Goal: Task Accomplishment & Management: Use online tool/utility

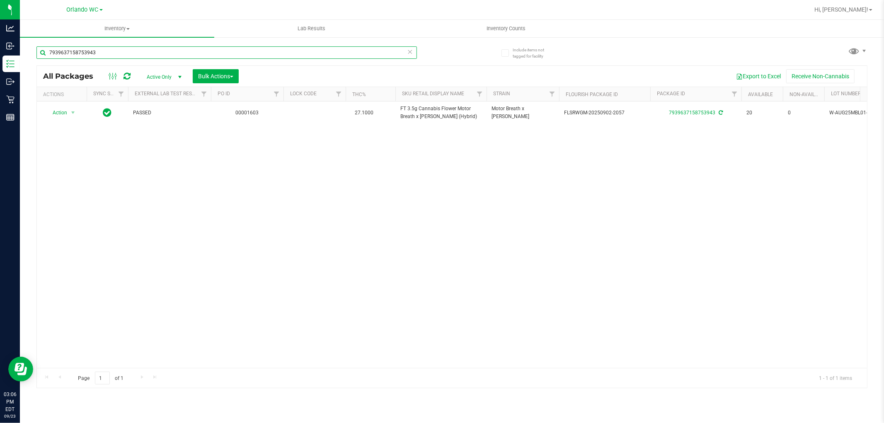
click at [77, 48] on input "7939637158753943" at bounding box center [226, 52] width 380 height 12
paste input "FT 3.5g Flower Indoor Premium Animal Larry (Indica)"
drag, startPoint x: 200, startPoint y: 232, endPoint x: 162, endPoint y: 228, distance: 37.9
click at [199, 230] on div "Action Action Adjust qty Create package Edit attributes Global inventory Locate…" at bounding box center [452, 234] width 830 height 266
click at [162, 227] on div "Action Action Adjust qty Create package Edit attributes Global inventory Locate…" at bounding box center [452, 234] width 830 height 266
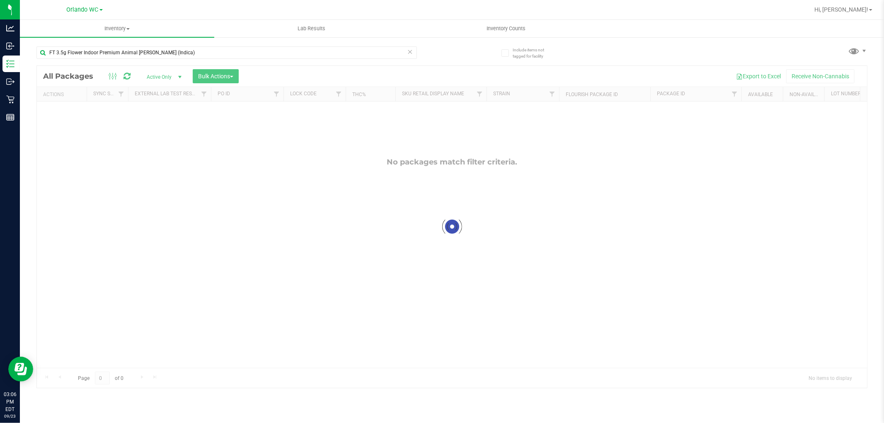
click at [172, 186] on div at bounding box center [452, 227] width 830 height 322
click at [189, 193] on div "No packages match filter criteria." at bounding box center [452, 262] width 830 height 322
click at [563, 230] on div "No packages match filter criteria." at bounding box center [452, 262] width 830 height 322
click at [272, 270] on div "No packages match filter criteria." at bounding box center [452, 262] width 830 height 322
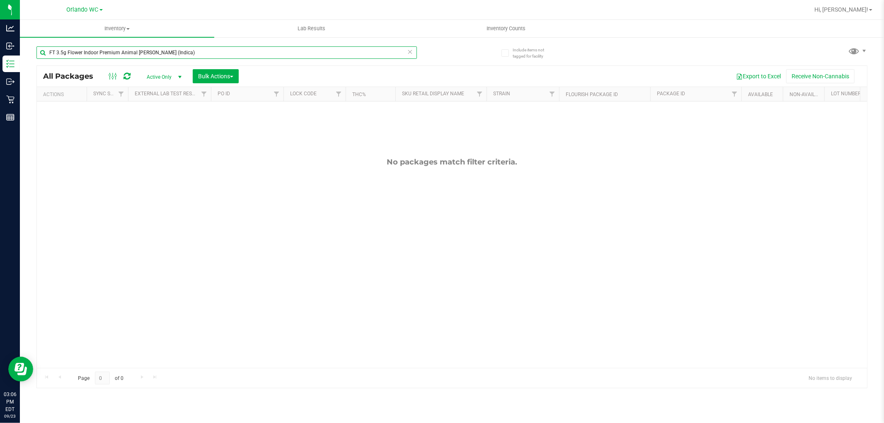
click at [179, 54] on input "FT 3.5g Flower Indoor Premium Animal Larry (Indica)" at bounding box center [226, 52] width 380 height 12
click at [102, 51] on input "FT 3.5g Flower Indoor Premium Animal Larry (Indica)" at bounding box center [226, 52] width 380 height 12
paste input "D 3.5g Flower Greenhouse Melon Collie (Hybrid-Sativ"
type input "FD 3.5g Flower Greenhouse Melon Collie (Hybrid-Sativa)"
click at [229, 205] on div "No packages match filter criteria." at bounding box center [452, 262] width 830 height 322
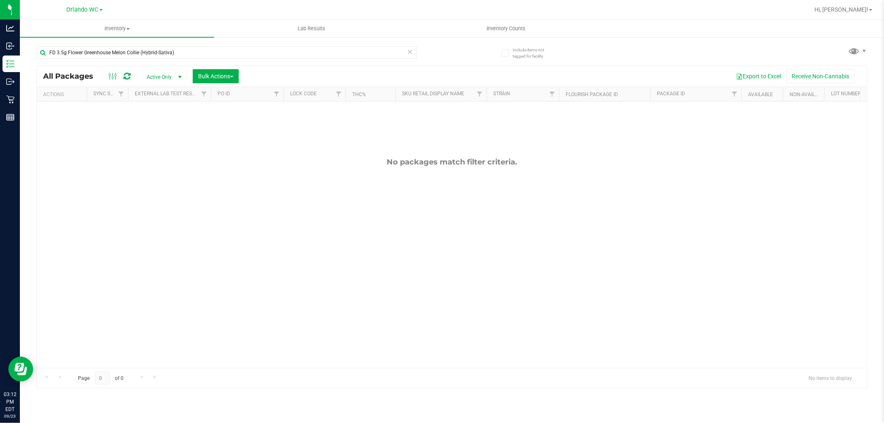
click at [229, 214] on div "No packages match filter criteria." at bounding box center [452, 262] width 830 height 322
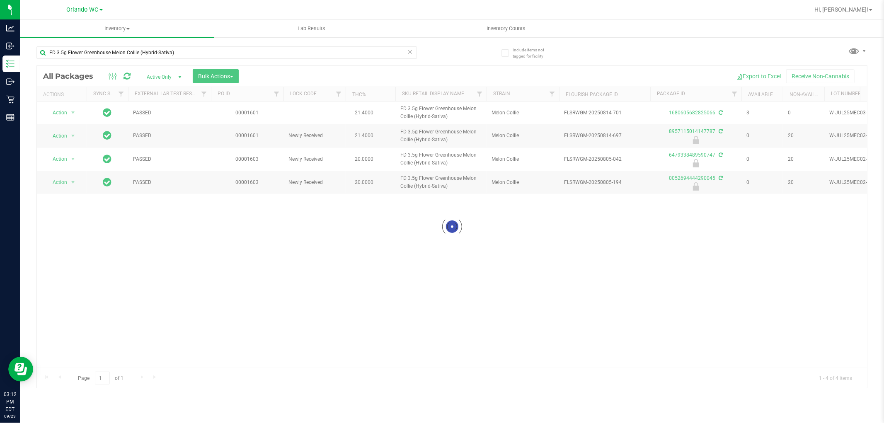
click at [229, 202] on div at bounding box center [452, 227] width 830 height 322
click at [251, 208] on div at bounding box center [452, 227] width 830 height 322
drag, startPoint x: 478, startPoint y: 198, endPoint x: 453, endPoint y: 188, distance: 27.7
click at [479, 197] on div at bounding box center [452, 227] width 830 height 322
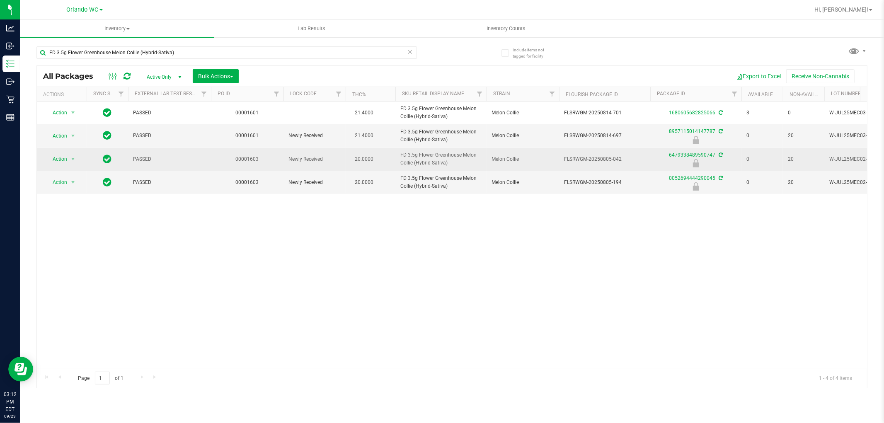
click at [562, 162] on td "FLSRWGM-20250805-042" at bounding box center [604, 159] width 91 height 23
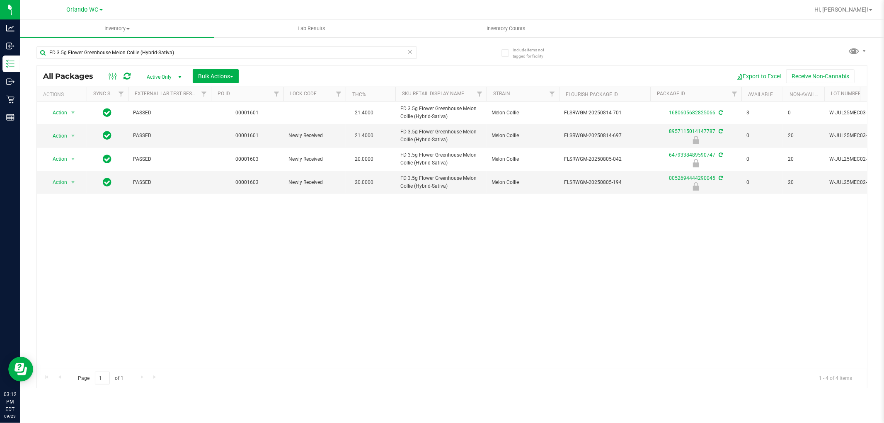
click at [483, 354] on div "Action Action Adjust qty Create package Edit attributes Global inventory Locate…" at bounding box center [452, 234] width 830 height 266
click at [442, 254] on div "Action Action Adjust qty Create package Edit attributes Global inventory Locate…" at bounding box center [452, 234] width 830 height 266
click at [185, 140] on td "PASSED" at bounding box center [169, 135] width 83 height 23
click at [264, 324] on div "Action Action Adjust qty Create package Edit attributes Global inventory Locate…" at bounding box center [452, 234] width 830 height 266
drag, startPoint x: 285, startPoint y: 314, endPoint x: 286, endPoint y: 309, distance: 5.1
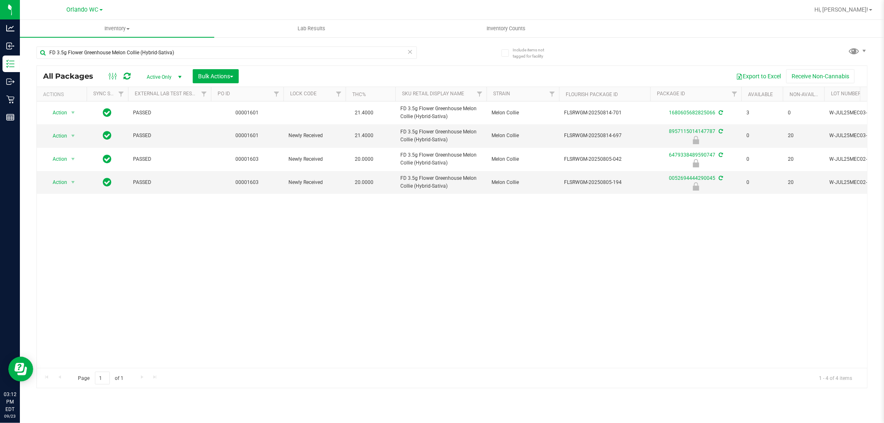
click at [286, 312] on div "Action Action Adjust qty Create package Edit attributes Global inventory Locate…" at bounding box center [452, 234] width 830 height 266
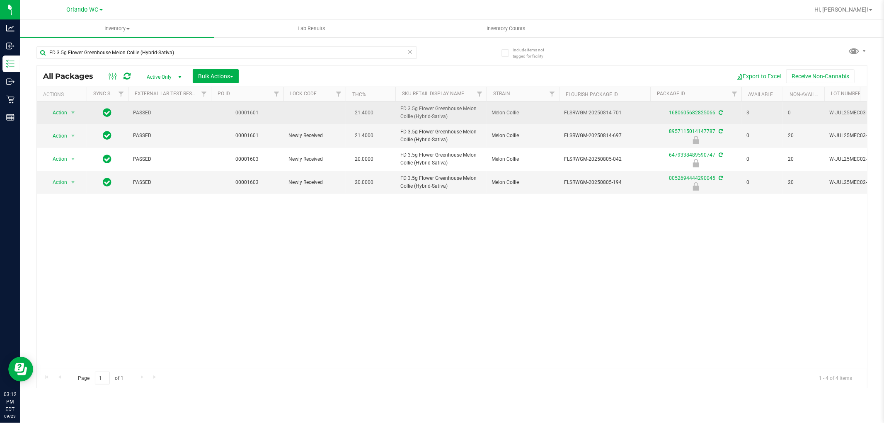
click at [452, 123] on td "FD 3.5g Flower Greenhouse Melon Collie (Hybrid-Sativa)" at bounding box center [440, 112] width 91 height 23
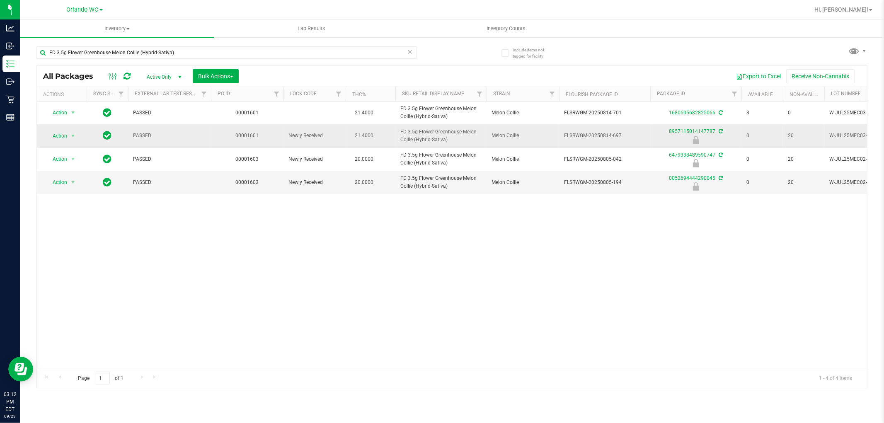
click at [451, 130] on span "FD 3.5g Flower Greenhouse Melon Collie (Hybrid-Sativa)" at bounding box center [440, 136] width 81 height 16
copy tr "FD 3.5g Flower Greenhouse Melon Collie (Hybrid-Sativa)"
click at [404, 224] on div "Action Action Adjust qty Create package Edit attributes Global inventory Locate…" at bounding box center [452, 234] width 830 height 266
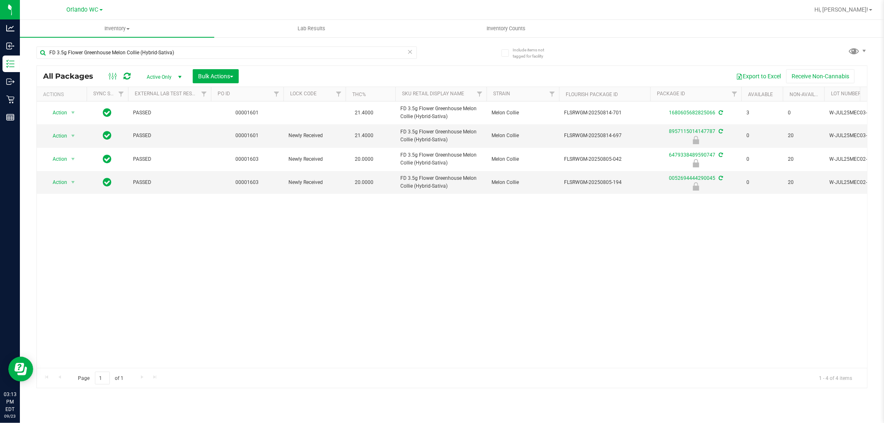
click at [790, 348] on div "Action Action Adjust qty Create package Edit attributes Global inventory Locate…" at bounding box center [452, 234] width 830 height 266
drag, startPoint x: 187, startPoint y: 280, endPoint x: 195, endPoint y: 279, distance: 7.9
click at [193, 279] on div "Action Action Adjust qty Create package Edit attributes Global inventory Locate…" at bounding box center [452, 234] width 830 height 266
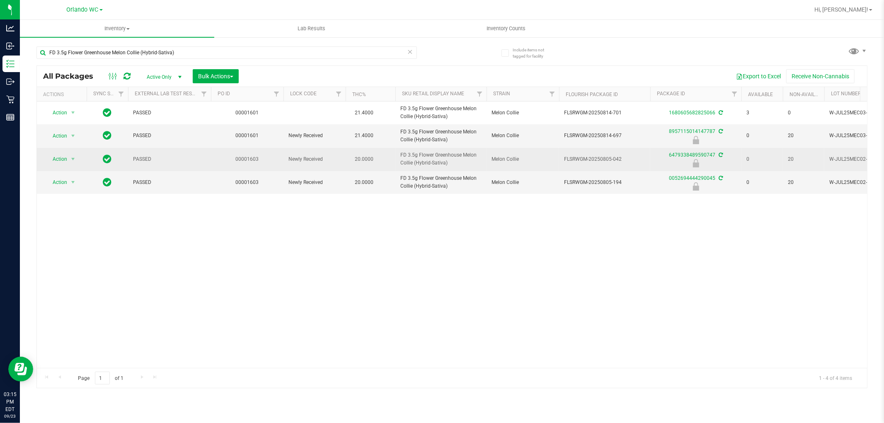
click at [309, 159] on span "Newly Received" at bounding box center [314, 159] width 52 height 8
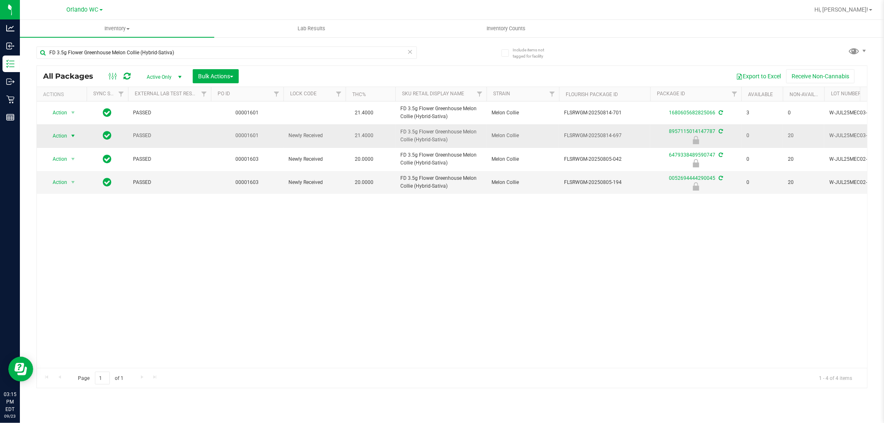
click at [56, 138] on span "Action" at bounding box center [56, 136] width 22 height 12
drag, startPoint x: 72, startPoint y: 234, endPoint x: 114, endPoint y: 251, distance: 44.8
click at [73, 234] on li "Unlock package" at bounding box center [72, 234] width 53 height 12
click at [350, 262] on div "Inventory All packages All inventory Waste log Create inventory Lab Results Inv…" at bounding box center [452, 221] width 864 height 403
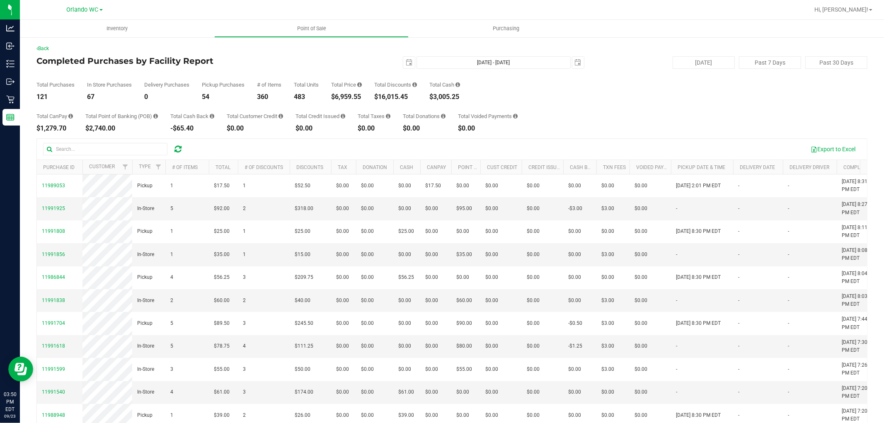
click at [245, 109] on div "Total CanPay $1,279.70 Total Point of Banking (POB) $2,740.00 Total Cash Back -…" at bounding box center [451, 115] width 831 height 31
click at [350, 94] on div "$6,959.55" at bounding box center [346, 97] width 31 height 7
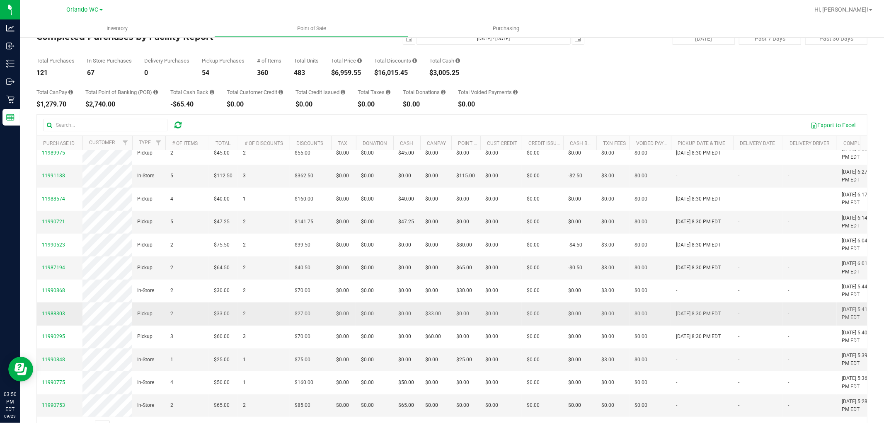
scroll to position [46, 0]
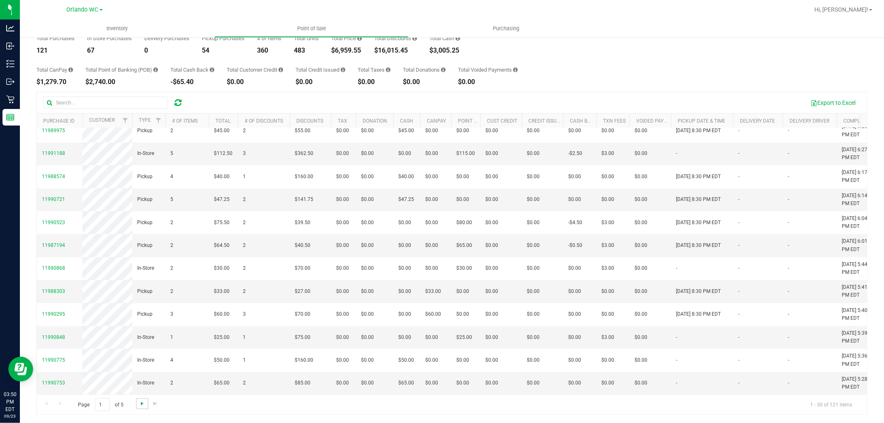
click at [139, 403] on span "Go to the next page" at bounding box center [142, 403] width 7 height 7
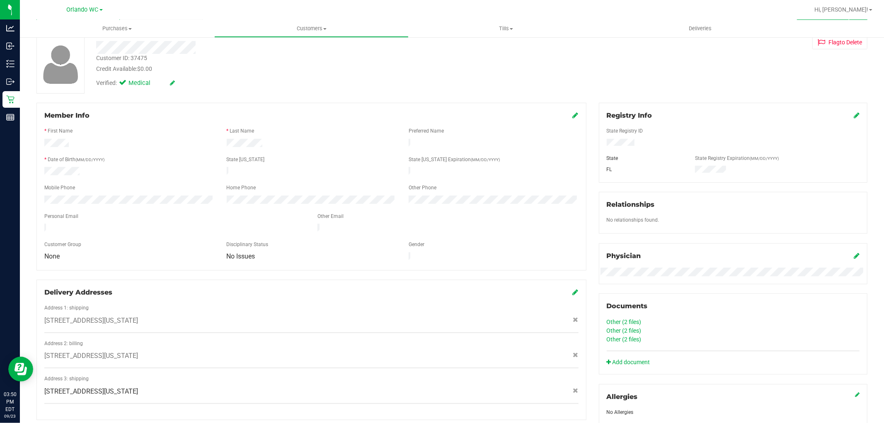
click at [202, 156] on div "* Date of Birth (MM/DD/YYYY)" at bounding box center [129, 161] width 182 height 10
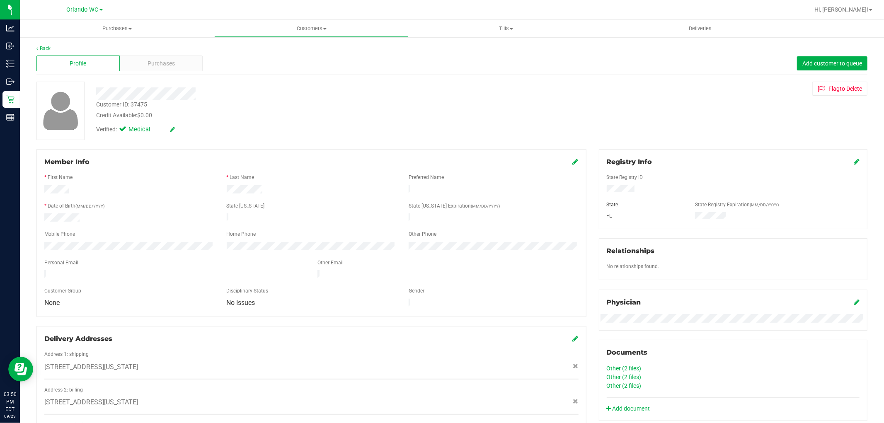
drag, startPoint x: 249, startPoint y: 101, endPoint x: 205, endPoint y: 111, distance: 45.9
click at [242, 104] on div "Customer ID: 37475 Credit Available: $0.00" at bounding box center [301, 109] width 422 height 19
click at [188, 65] on div "Purchases" at bounding box center [161, 64] width 83 height 16
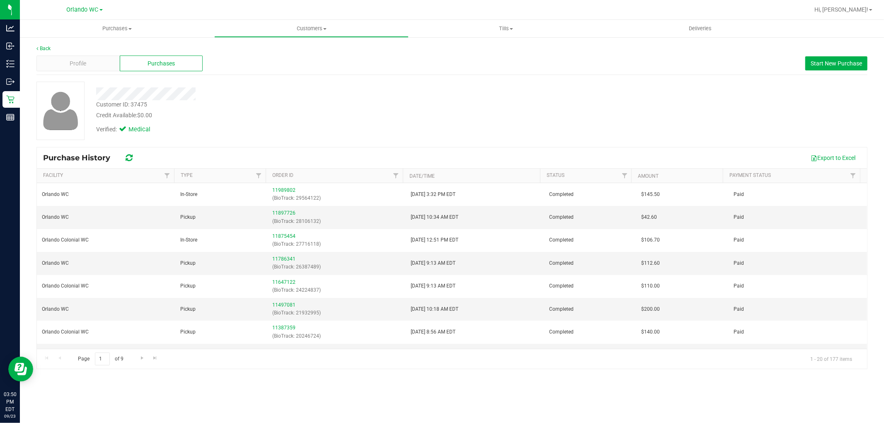
click at [314, 139] on div "Customer ID: 37475 Credit Available: $0.00 Verified: Medical" at bounding box center [451, 111] width 843 height 58
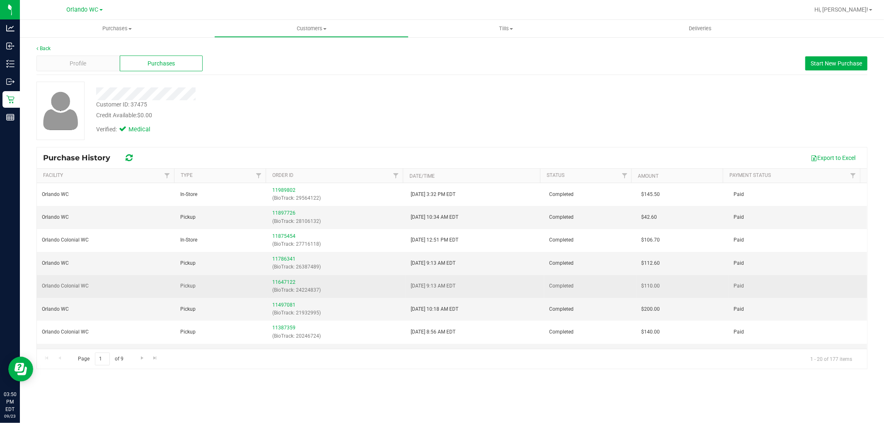
click at [208, 287] on td "Pickup" at bounding box center [221, 286] width 92 height 23
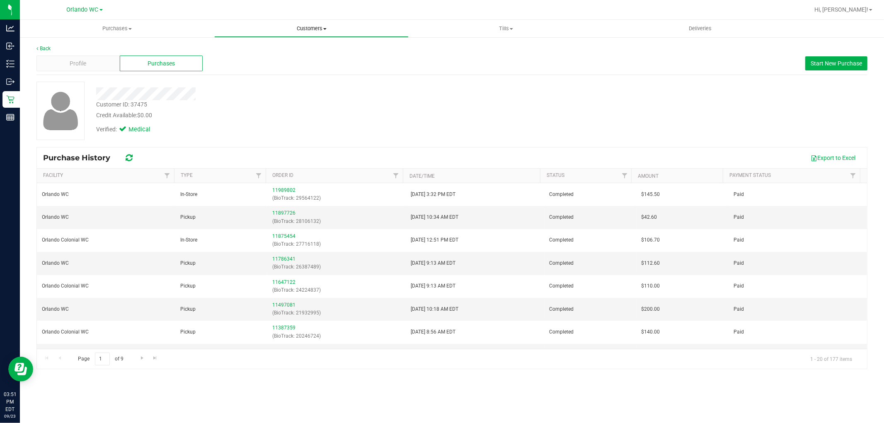
click at [287, 32] on span "Customers" at bounding box center [311, 28] width 193 height 7
click at [226, 106] on div "Customer ID: 37475 Credit Available: $0.00" at bounding box center [301, 109] width 422 height 19
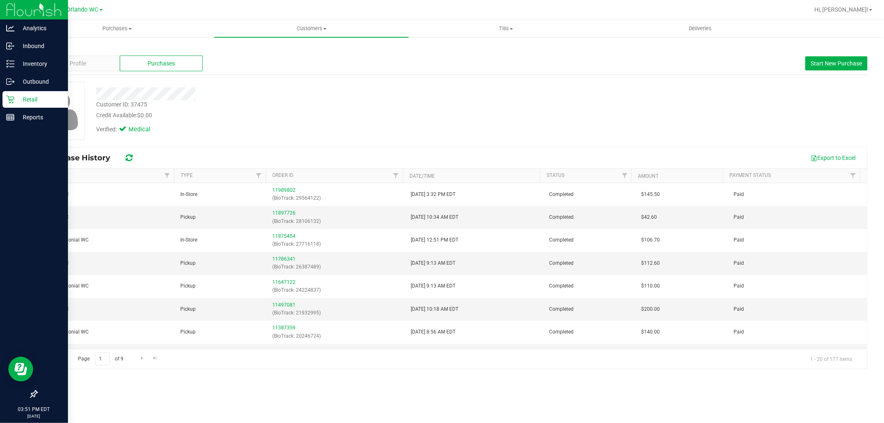
click at [10, 93] on div "Retail" at bounding box center [34, 99] width 65 height 17
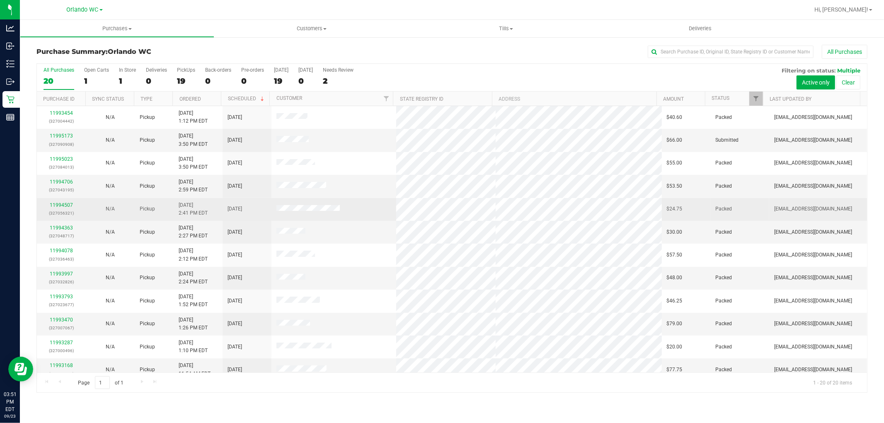
click at [363, 217] on td at bounding box center [333, 209] width 124 height 23
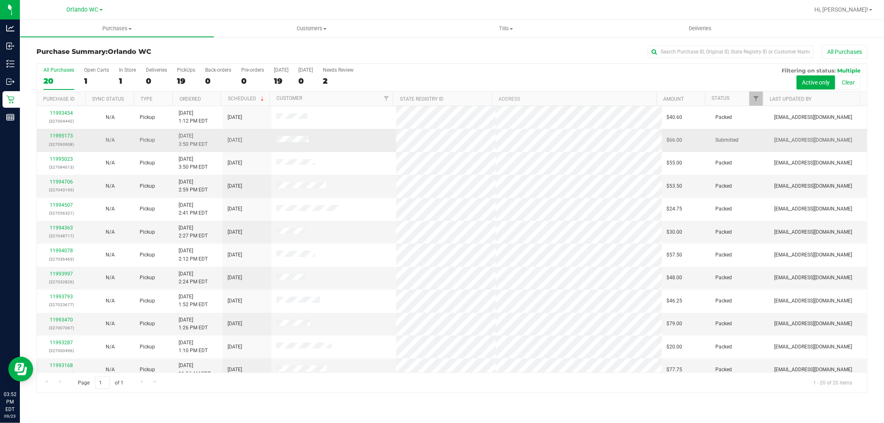
scroll to position [192, 0]
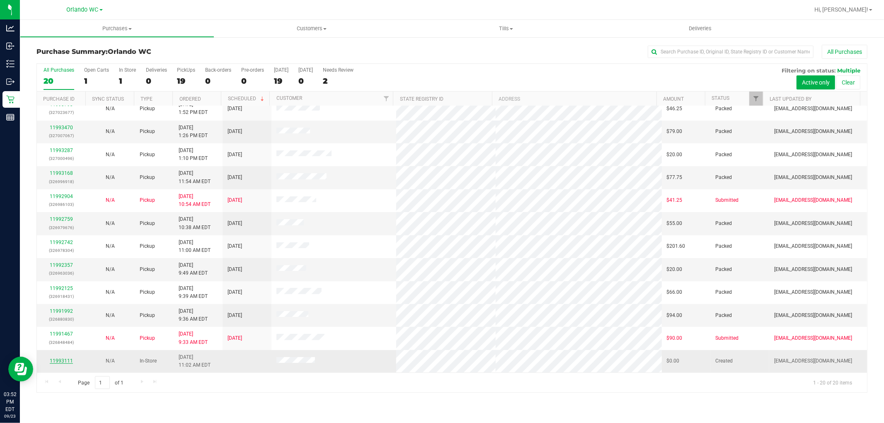
click at [68, 358] on link "11993111" at bounding box center [61, 361] width 23 height 6
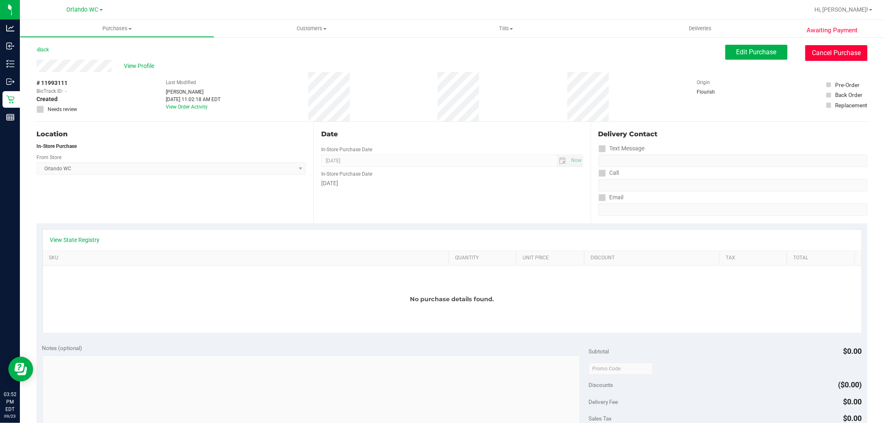
click at [833, 51] on button "Cancel Purchase" at bounding box center [836, 53] width 62 height 16
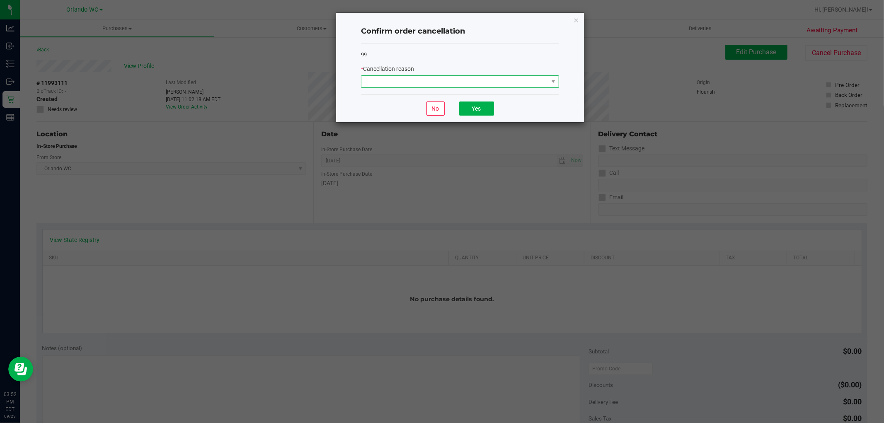
click at [502, 78] on span at bounding box center [454, 82] width 187 height 12
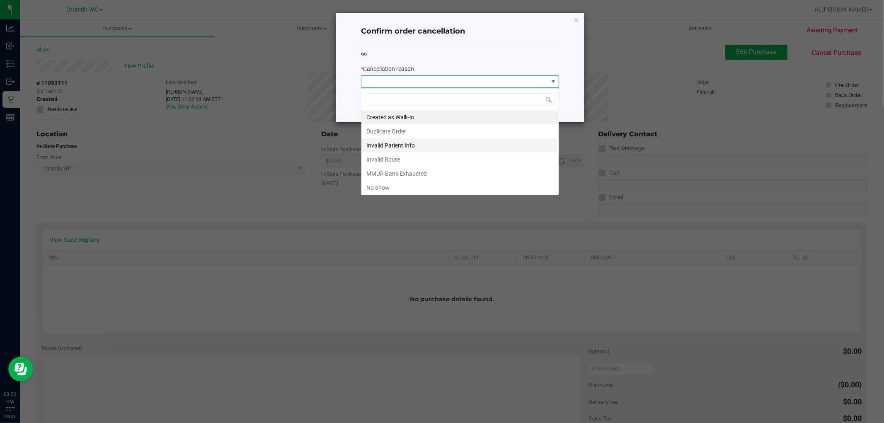
scroll to position [12, 198]
click at [428, 122] on li "Created as Walk-in" at bounding box center [459, 117] width 197 height 14
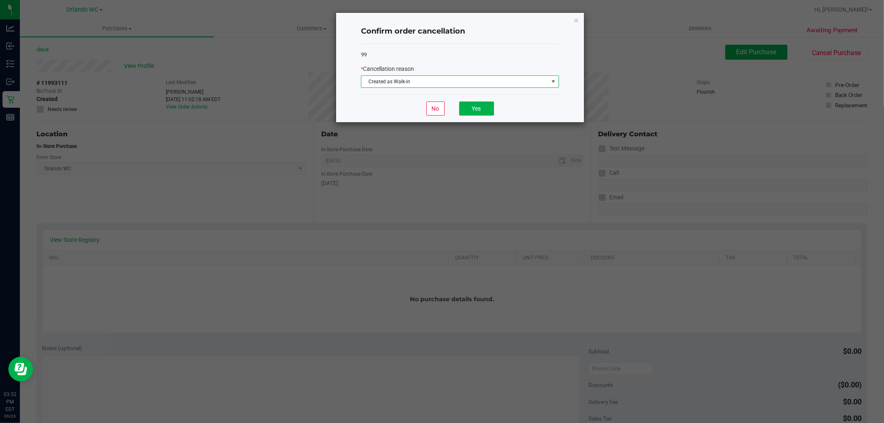
click at [428, 84] on span "Created as Walk-in" at bounding box center [454, 82] width 187 height 12
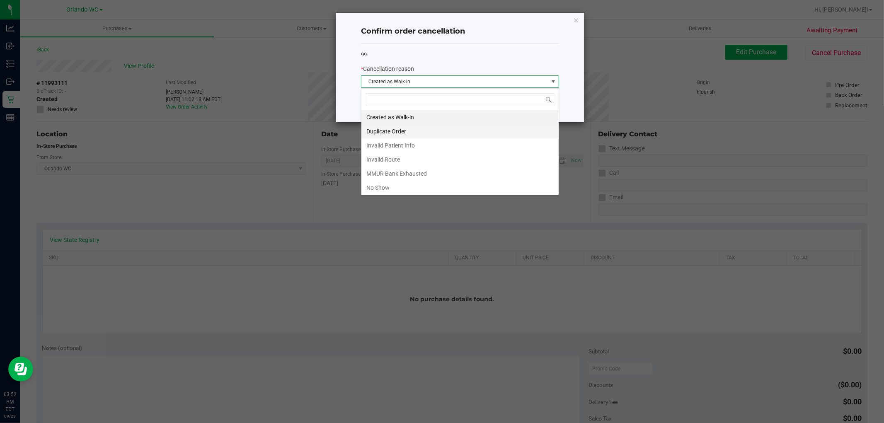
click at [450, 126] on li "Duplicate Order" at bounding box center [459, 131] width 197 height 14
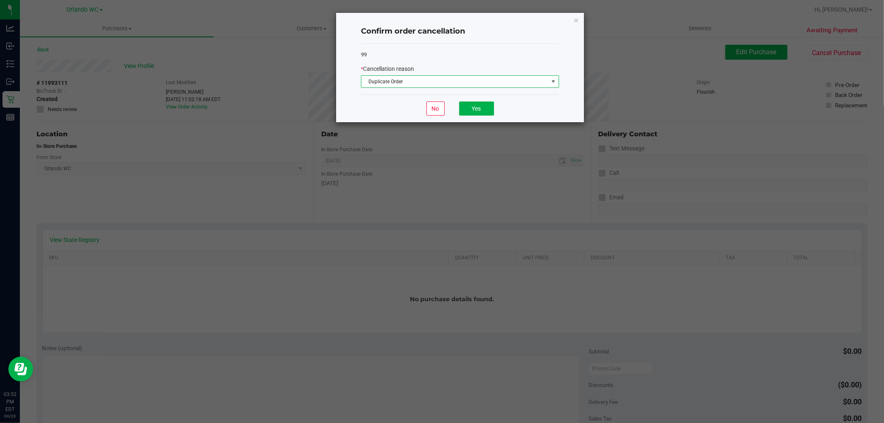
click at [461, 87] on span "Duplicate Order" at bounding box center [454, 82] width 187 height 12
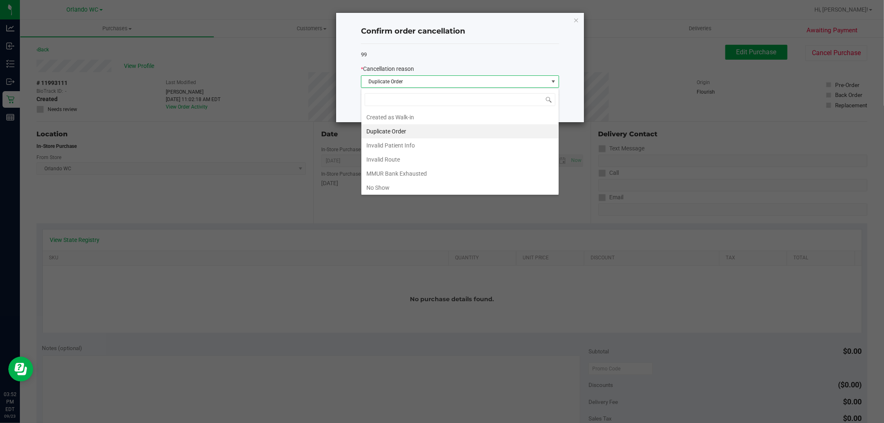
click at [479, 42] on div "Confirm order cancellation" at bounding box center [460, 31] width 198 height 24
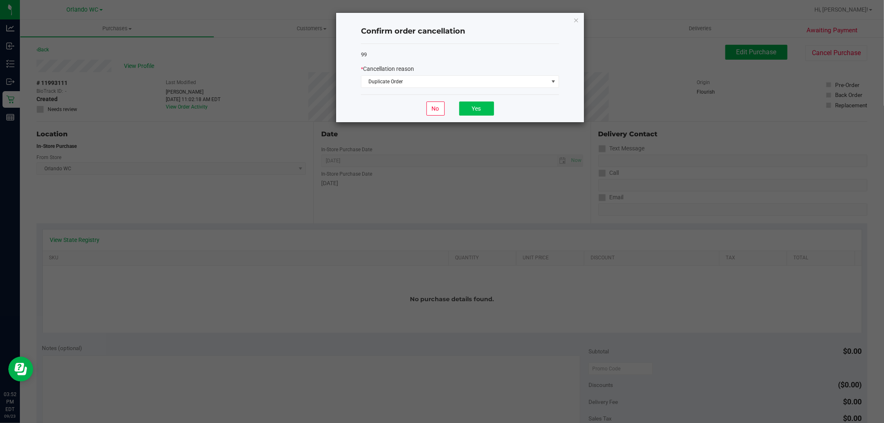
click at [477, 100] on div "No Yes" at bounding box center [460, 108] width 198 height 28
click at [476, 104] on button "Yes" at bounding box center [476, 108] width 35 height 14
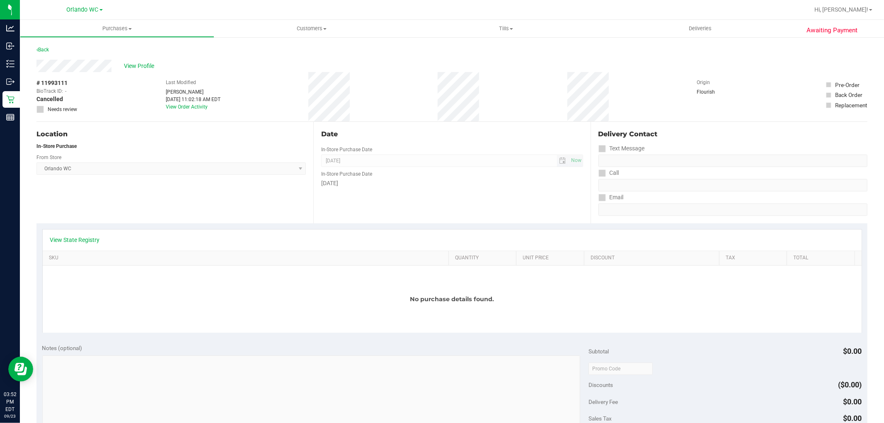
click at [396, 160] on span "Sep 23, 2025 Now" at bounding box center [451, 161] width 261 height 12
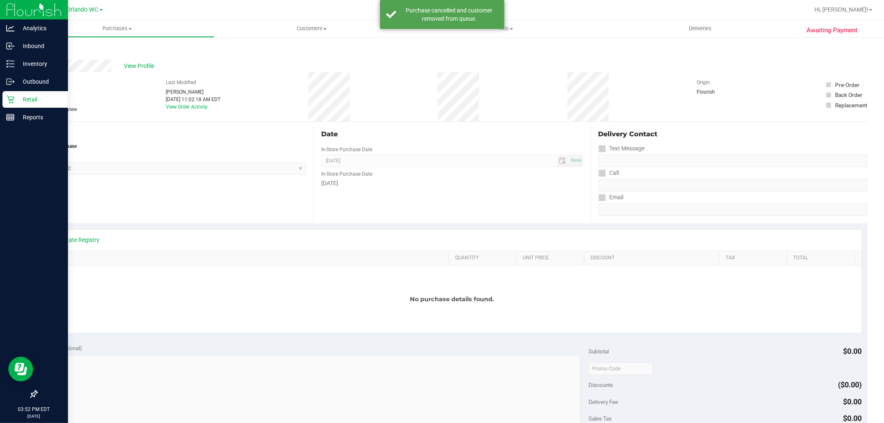
click at [12, 101] on icon at bounding box center [10, 99] width 8 height 8
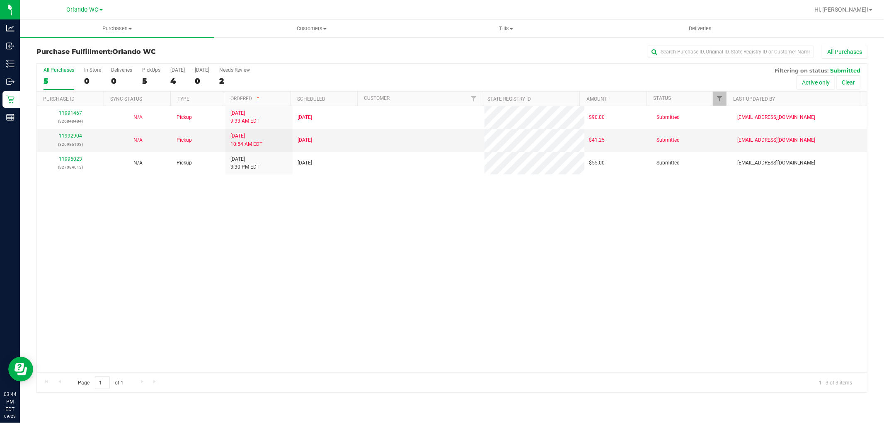
click at [481, 199] on div "11991467 (326848484) N/A Pickup 9/23/2025 9:33 AM EDT 9/22/2025 $90.00 Submitte…" at bounding box center [452, 239] width 830 height 266
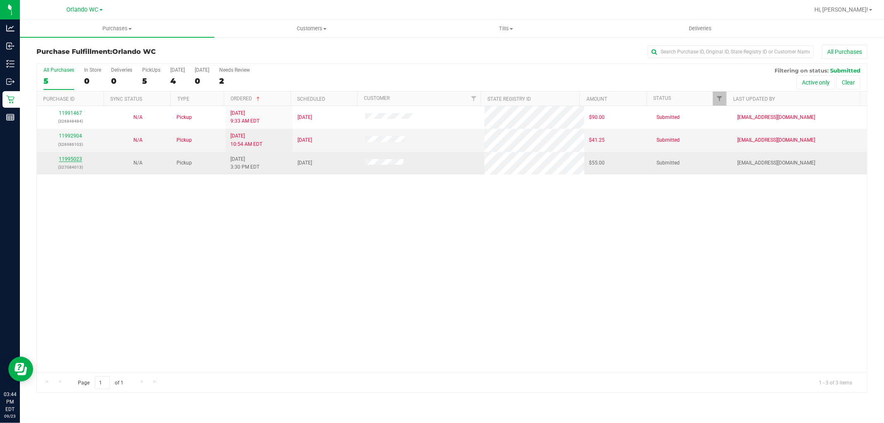
click at [72, 161] on link "11995023" at bounding box center [70, 159] width 23 height 6
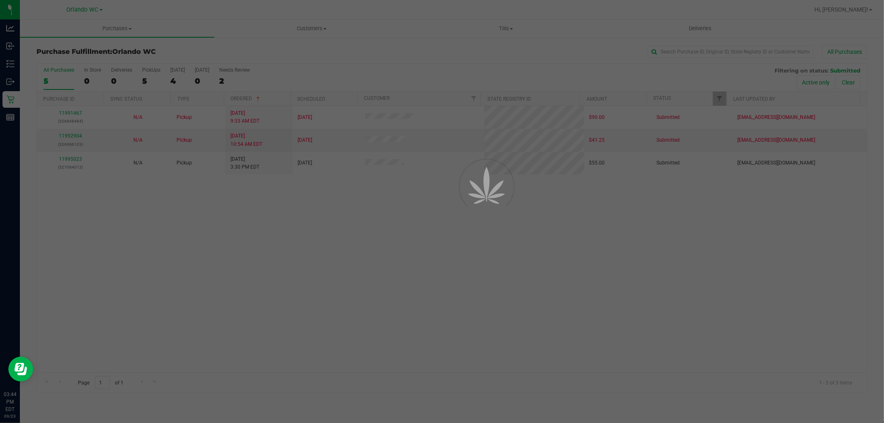
drag, startPoint x: 229, startPoint y: 246, endPoint x: 251, endPoint y: 62, distance: 184.9
click at [235, 237] on div at bounding box center [442, 211] width 884 height 423
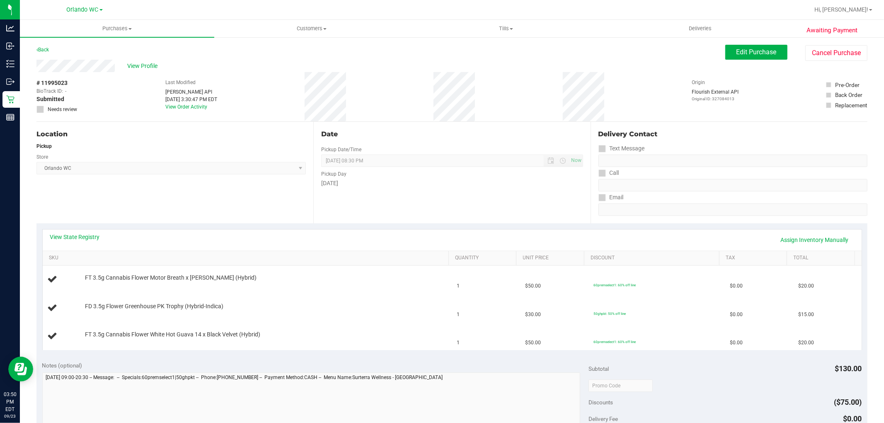
click at [268, 150] on div "Store" at bounding box center [170, 156] width 269 height 12
drag, startPoint x: 216, startPoint y: 194, endPoint x: 208, endPoint y: 184, distance: 12.6
click at [215, 193] on div "Location Pickup Store Orlando WC Select Store Bonita Springs WC Boynton Beach W…" at bounding box center [174, 172] width 277 height 101
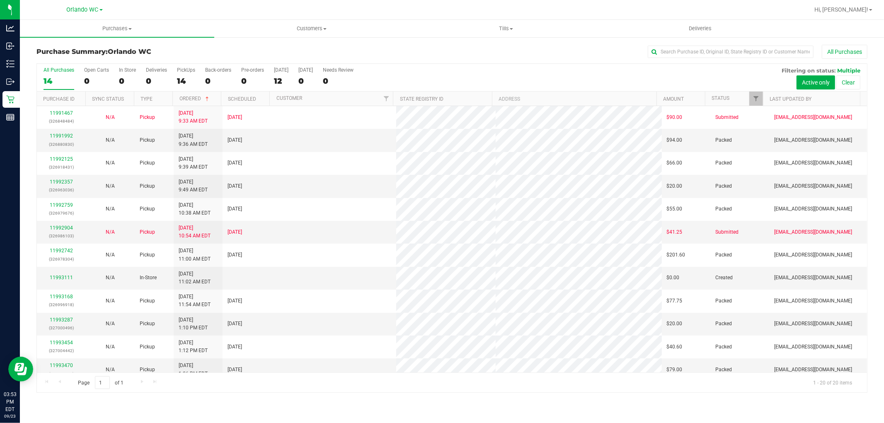
click at [586, 128] on tbody "11991467 (326848484) N/A Pickup [DATE] 9:33 AM EDT 9/22/2025 $90.00 Submitted […" at bounding box center [452, 335] width 830 height 459
click at [499, 31] on span "Tills" at bounding box center [505, 28] width 193 height 7
click at [465, 55] on li "Reconcile e-payments" at bounding box center [505, 60] width 194 height 10
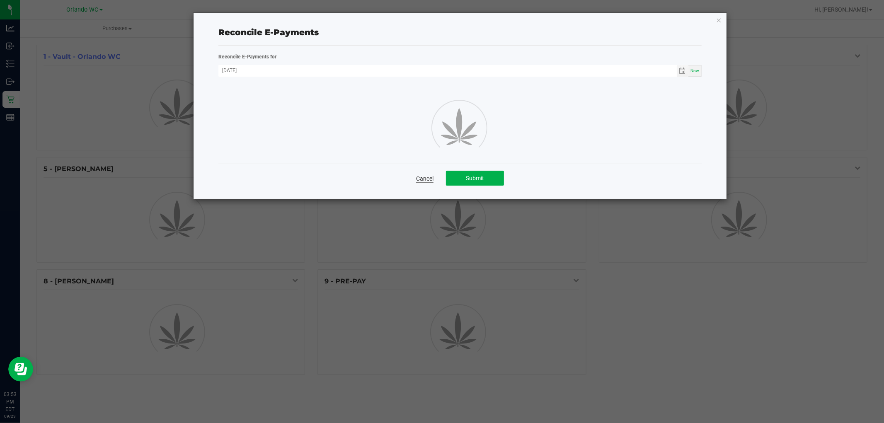
click at [423, 179] on link "Cancel" at bounding box center [424, 178] width 17 height 8
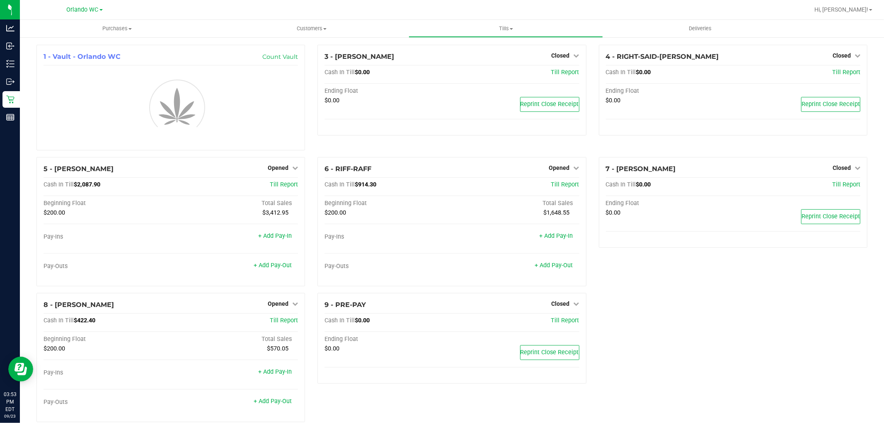
scroll to position [14, 0]
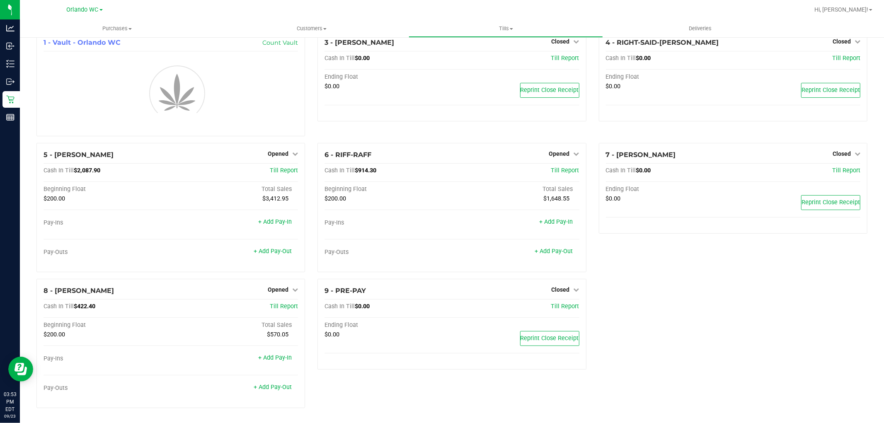
click at [357, 375] on div "9 - PRE-PAY Closed Open Till Cash In Till $0.00 Till Report Ending Float $0.00 …" at bounding box center [451, 347] width 281 height 136
click at [333, 384] on div "9 - PRE-PAY Closed Open Till Cash In Till $0.00 Till Report Ending Float $0.00 …" at bounding box center [451, 347] width 281 height 136
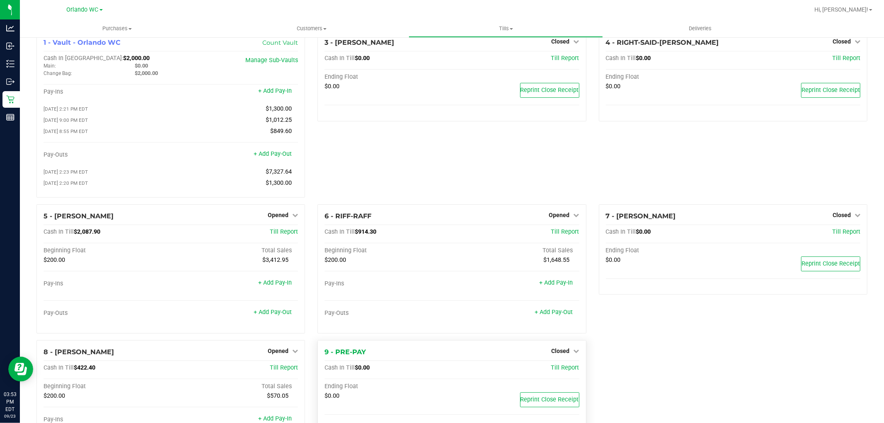
click at [355, 371] on span "$0.00" at bounding box center [362, 367] width 15 height 7
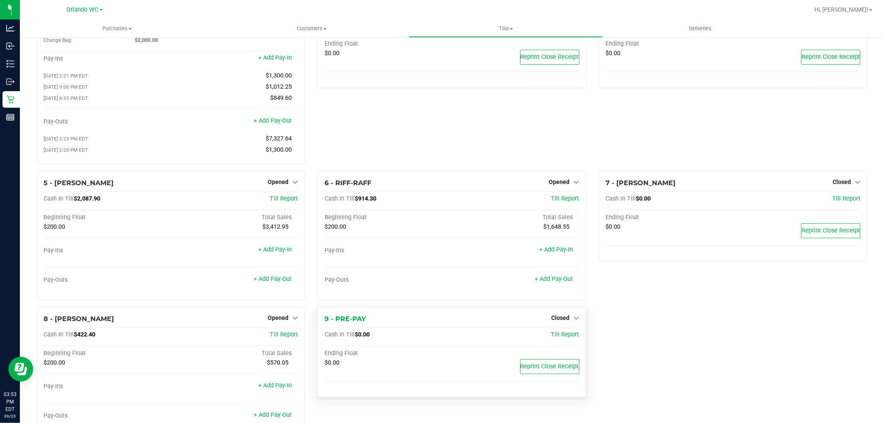
scroll to position [79, 0]
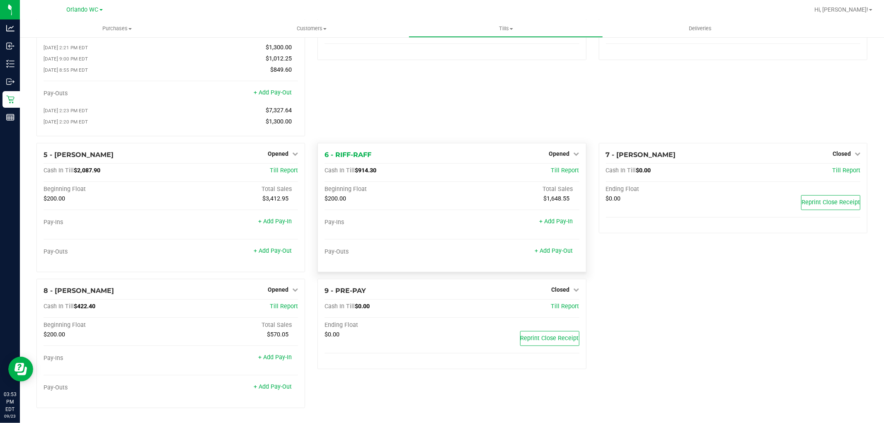
click at [484, 232] on div at bounding box center [451, 233] width 254 height 6
click at [416, 237] on div "Pay-Ins + Add Pay-In Pay-Outs + Add Pay-Out" at bounding box center [451, 242] width 254 height 46
click at [552, 249] on link "+ Add Pay-Out" at bounding box center [554, 250] width 38 height 7
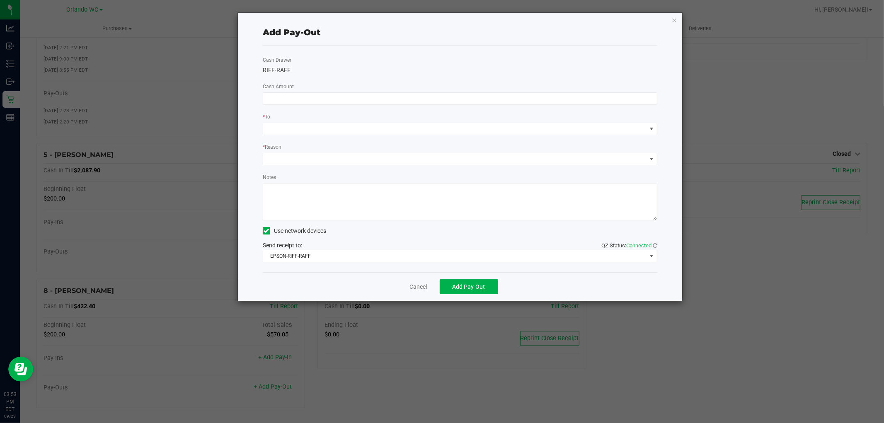
click at [324, 92] on div "Cash Drawer RIFF-RAFF Cash Amount * To * Reason Notes Use network devices Send …" at bounding box center [460, 159] width 394 height 227
click at [321, 108] on div "Cash Drawer RIFF-RAFF Cash Amount * To * Reason Notes Use network devices Send …" at bounding box center [460, 159] width 394 height 227
click at [326, 105] on span at bounding box center [460, 98] width 394 height 12
click at [416, 97] on input at bounding box center [460, 99] width 394 height 12
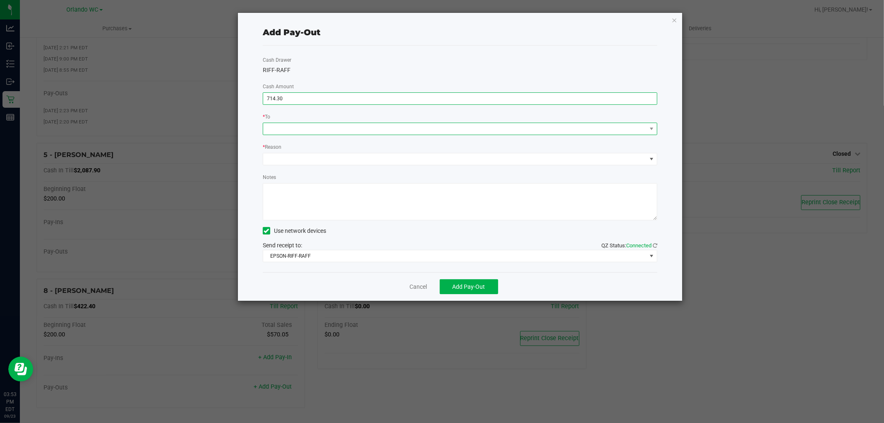
type input "$714.30"
click at [457, 130] on span at bounding box center [454, 129] width 383 height 12
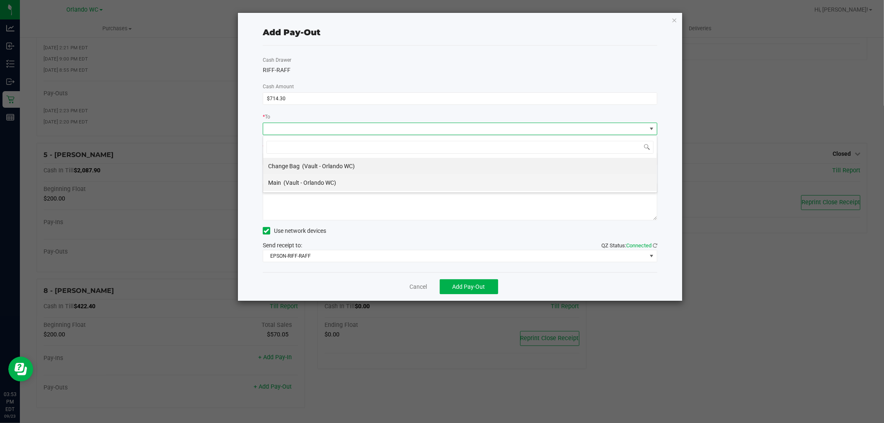
scroll to position [12, 394]
click at [341, 182] on li "Main (Vault - Orlando WC)" at bounding box center [460, 182] width 394 height 17
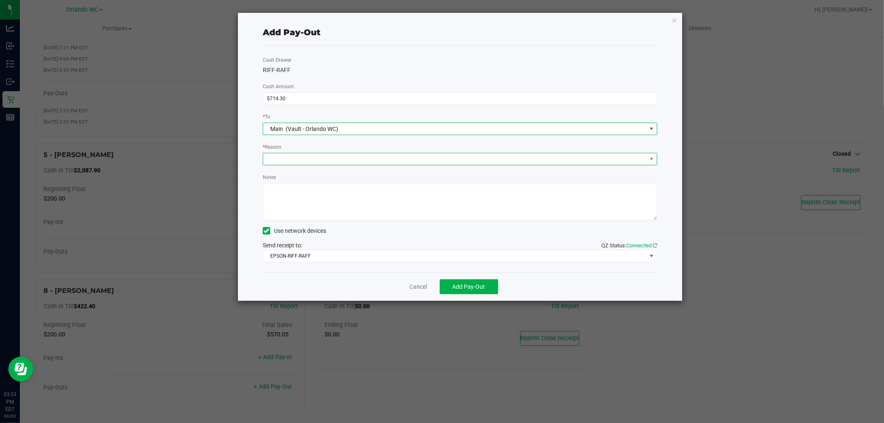
click at [341, 161] on span at bounding box center [454, 159] width 383 height 12
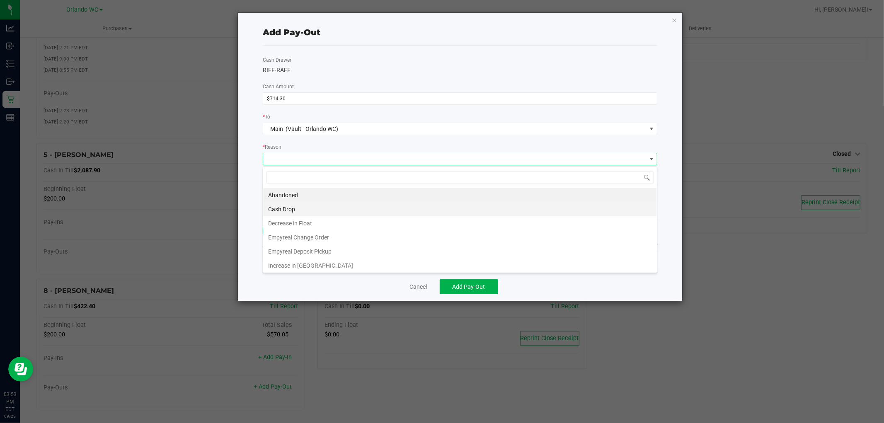
click at [316, 208] on li "Cash Drop" at bounding box center [460, 209] width 394 height 14
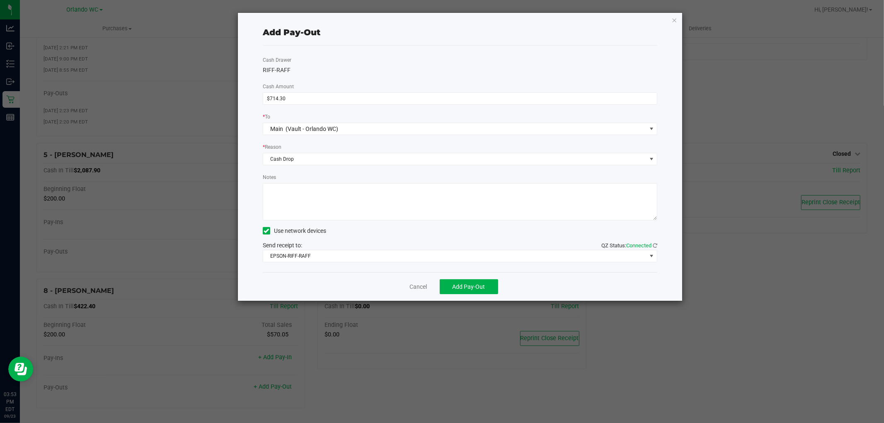
click at [319, 202] on textarea "Notes" at bounding box center [460, 201] width 394 height 37
type textarea "[PERSON_NAME] to [PERSON_NAME], [DATE]"
click at [471, 286] on span "Add Pay-Out" at bounding box center [468, 286] width 33 height 7
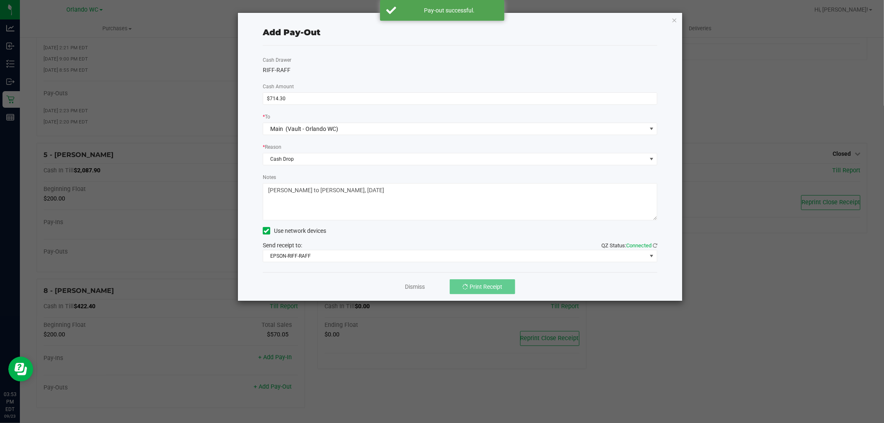
click at [358, 58] on div "Cash Drawer RIFF-RAFF Cash Amount $714.30 * To Main (Vault - Orlando WC) * Reas…" at bounding box center [460, 159] width 394 height 227
click at [670, 21] on div "Add Pay-Out Cash Drawer RIFF-RAFF Cash Amount $714.30 * To Main (Vault - Orland…" at bounding box center [460, 157] width 444 height 288
click at [676, 16] on icon "button" at bounding box center [674, 20] width 6 height 10
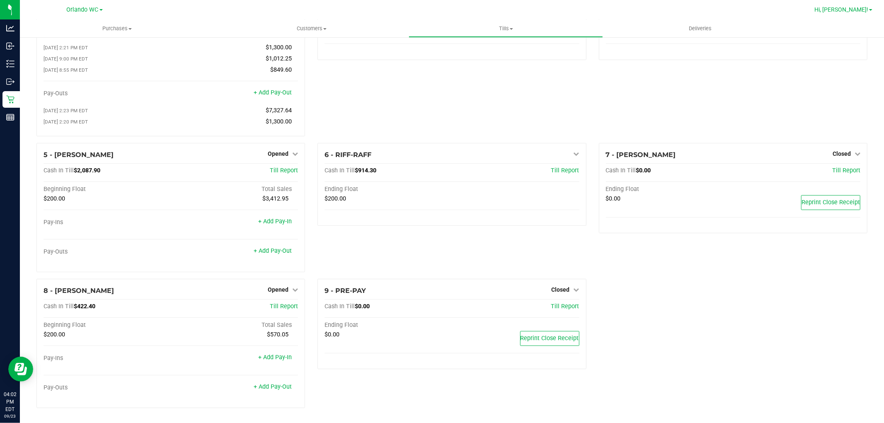
click at [856, 10] on span "Hi, [PERSON_NAME]!" at bounding box center [841, 9] width 54 height 7
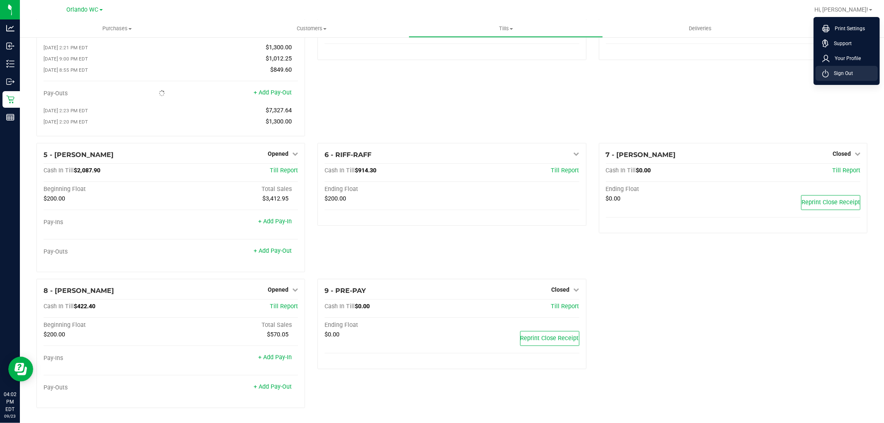
click at [836, 70] on span "Sign Out" at bounding box center [841, 73] width 24 height 8
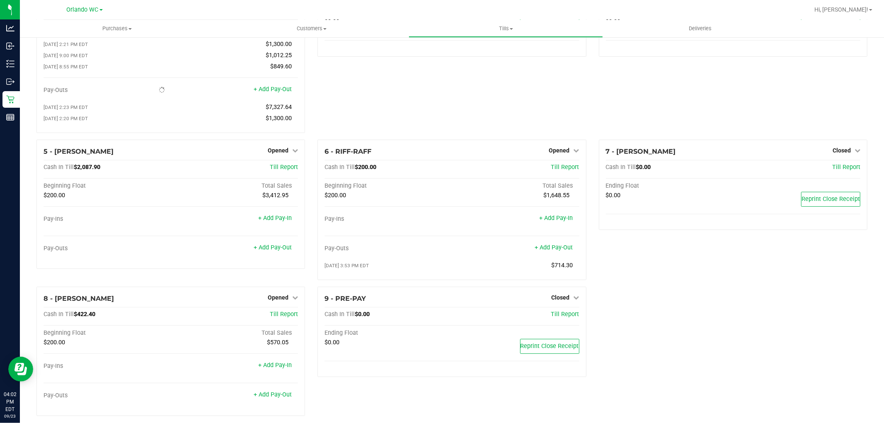
scroll to position [71, 0]
